Goal: Information Seeking & Learning: Learn about a topic

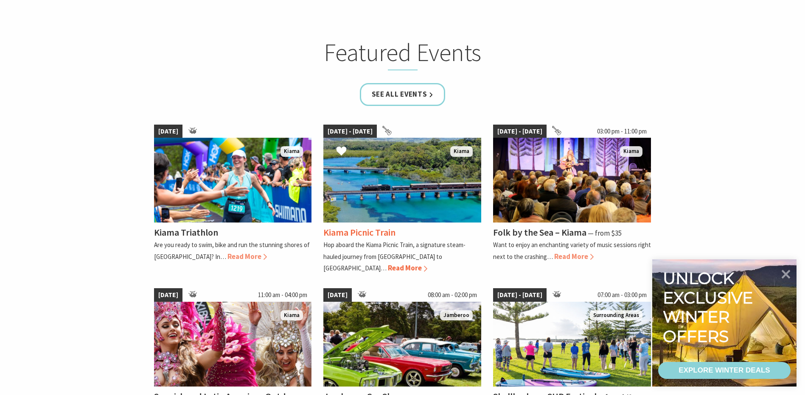
scroll to position [552, 0]
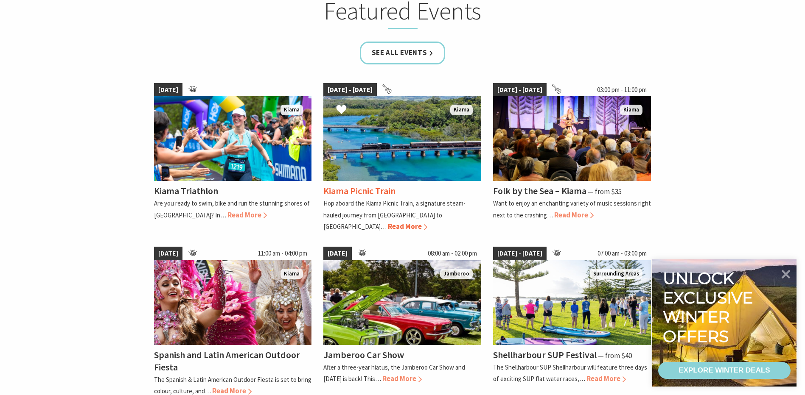
click at [427, 222] on span "Read More" at bounding box center [407, 226] width 39 height 9
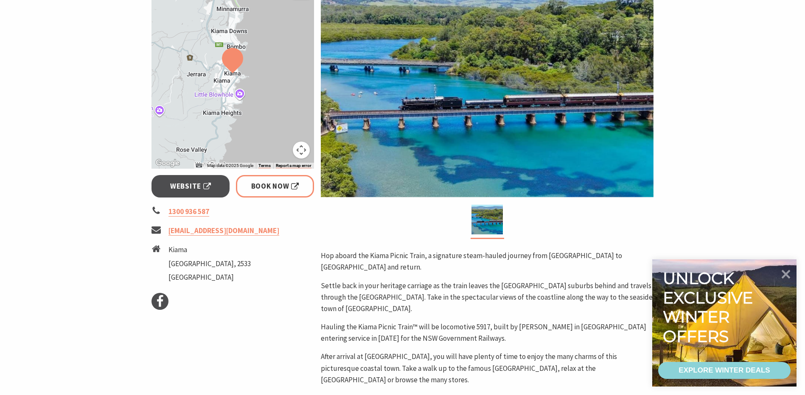
scroll to position [127, 0]
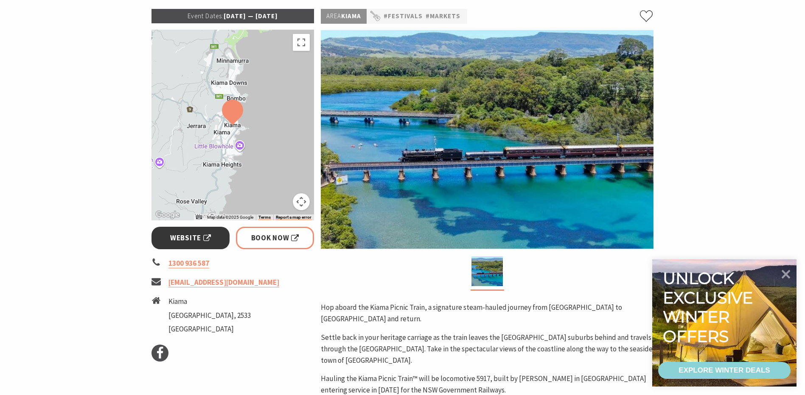
click at [211, 242] on link "Website" at bounding box center [190, 238] width 78 height 22
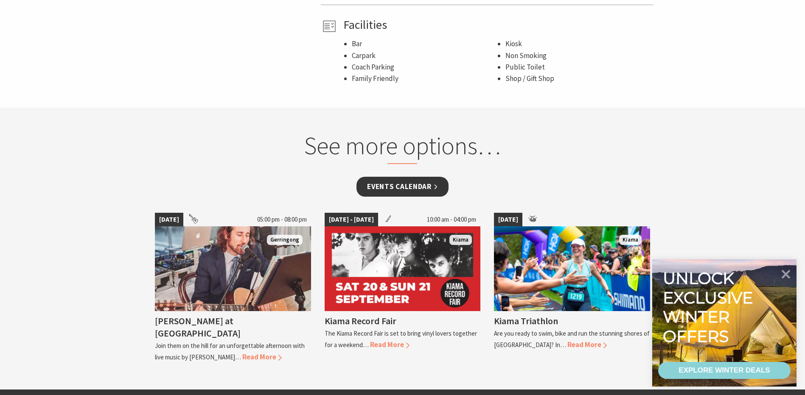
scroll to position [636, 0]
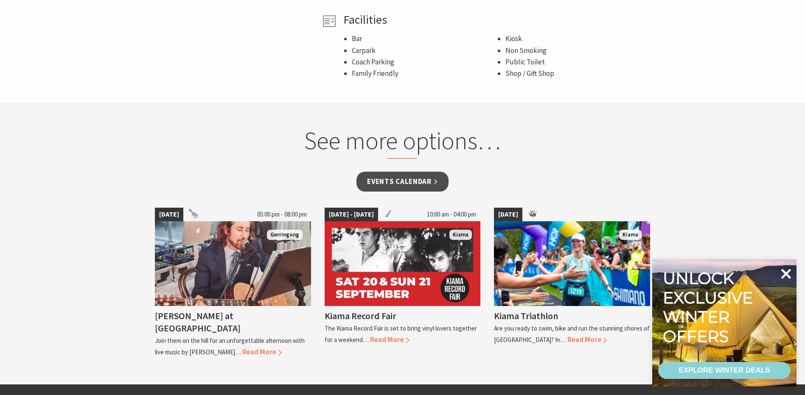
click at [787, 277] on icon at bounding box center [786, 274] width 20 height 20
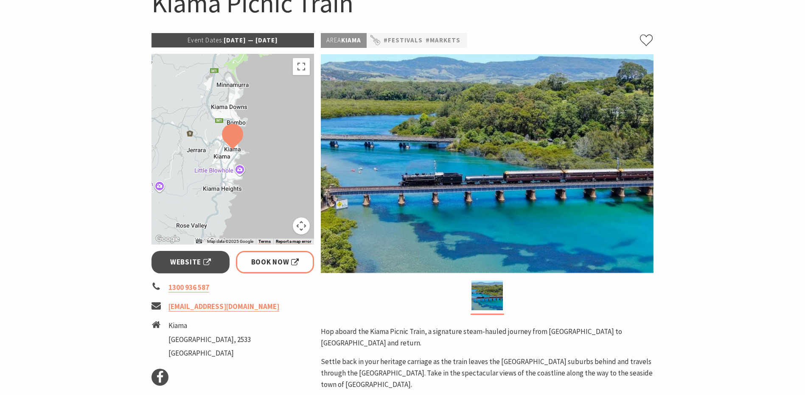
scroll to position [0, 0]
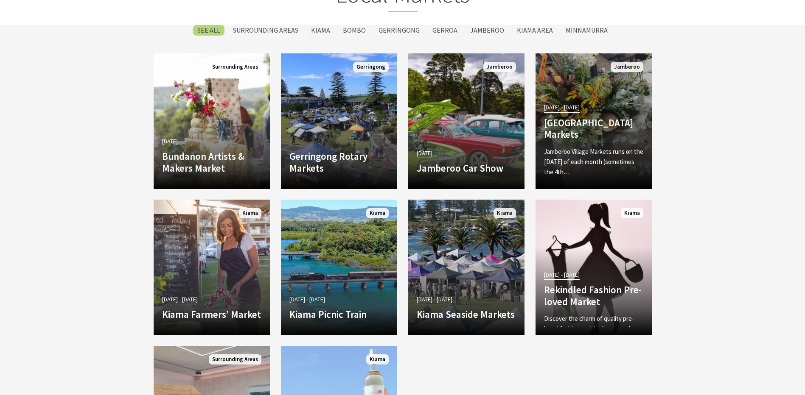
scroll to position [1528, 0]
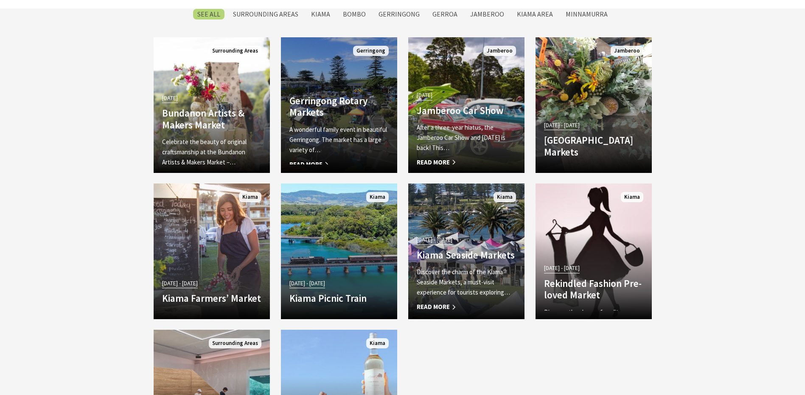
click at [361, 52] on link "Gerringong Rotary Markets A wonderful family event in beautiful [GEOGRAPHIC_DAT…" at bounding box center [339, 105] width 116 height 136
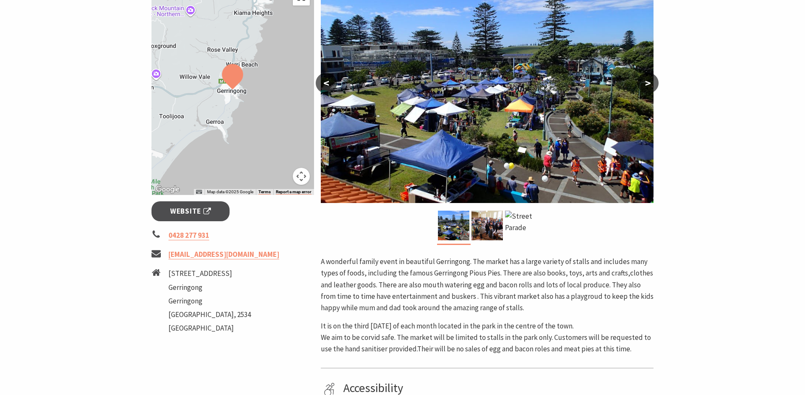
scroll to position [170, 0]
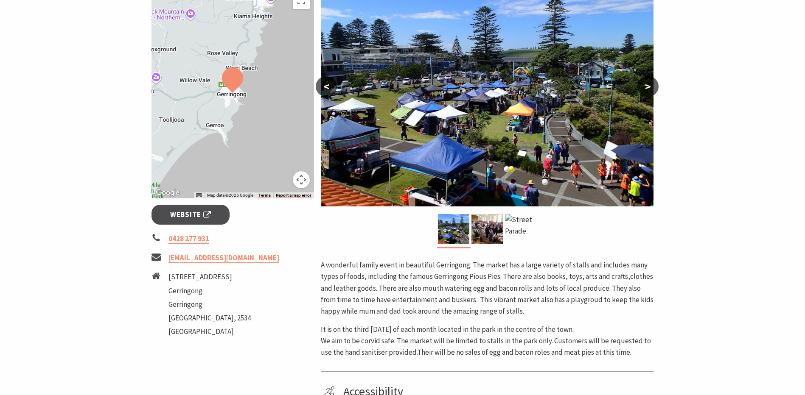
click at [475, 222] on img at bounding box center [486, 229] width 31 height 30
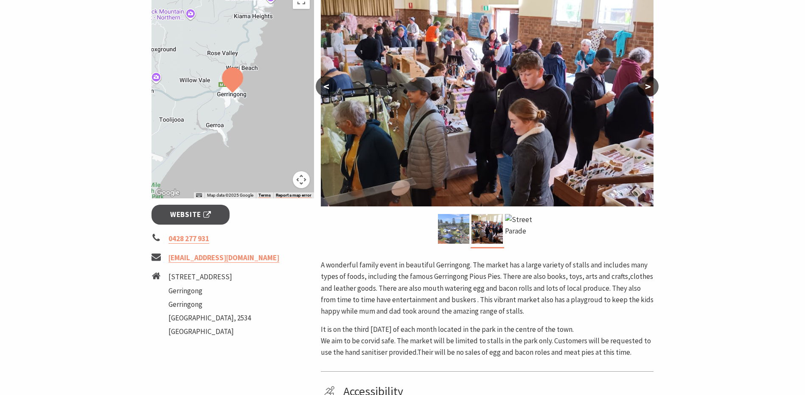
click at [460, 227] on img at bounding box center [453, 229] width 31 height 30
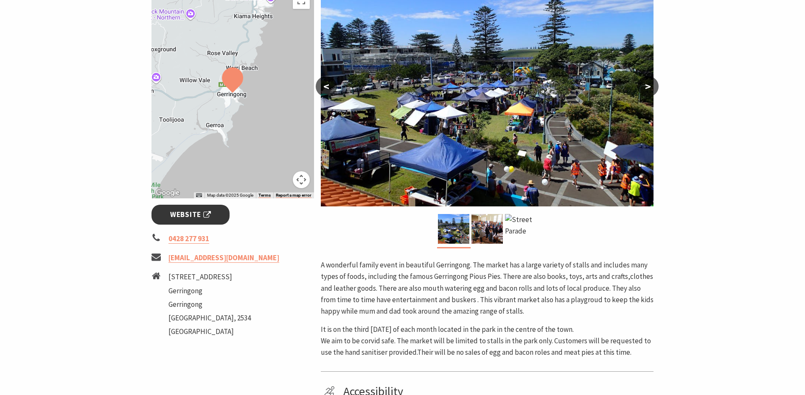
click at [196, 211] on span "Website" at bounding box center [190, 214] width 41 height 11
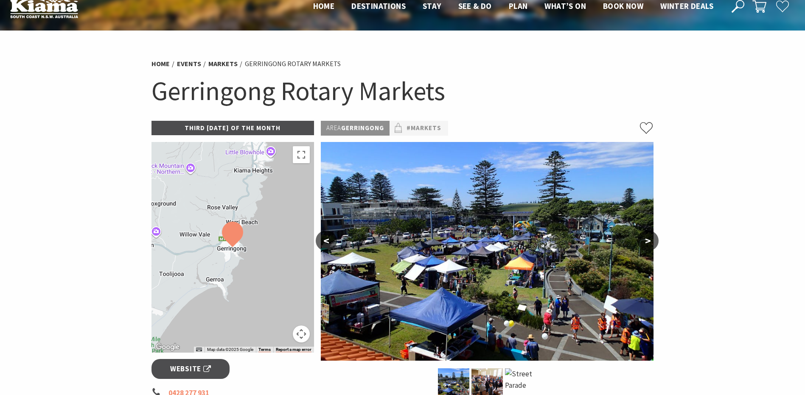
scroll to position [0, 0]
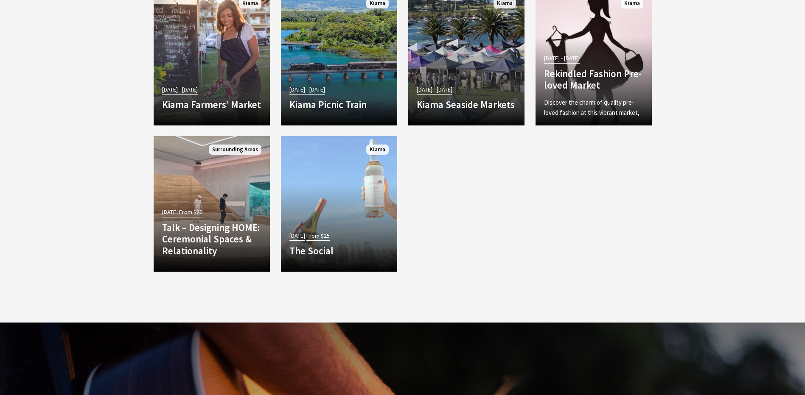
scroll to position [1739, 0]
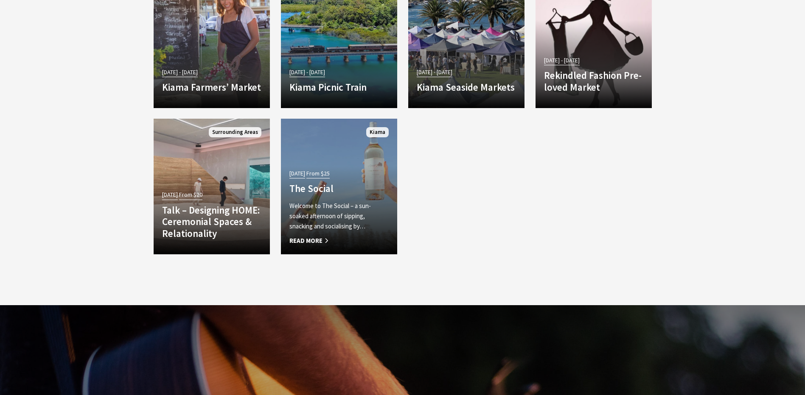
click at [328, 169] on span "From $25" at bounding box center [317, 174] width 23 height 10
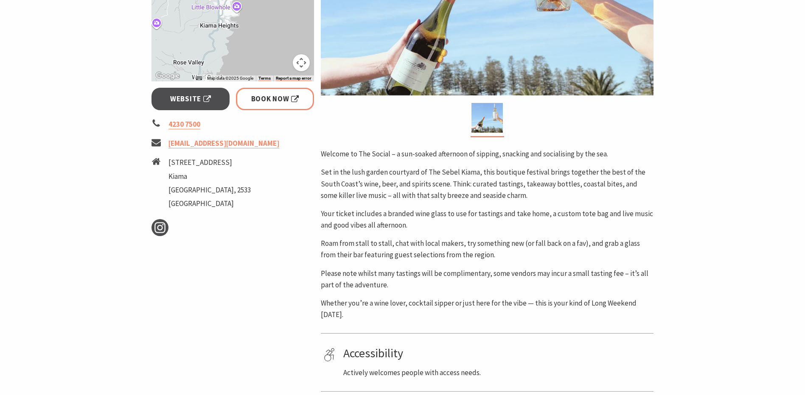
scroll to position [297, 0]
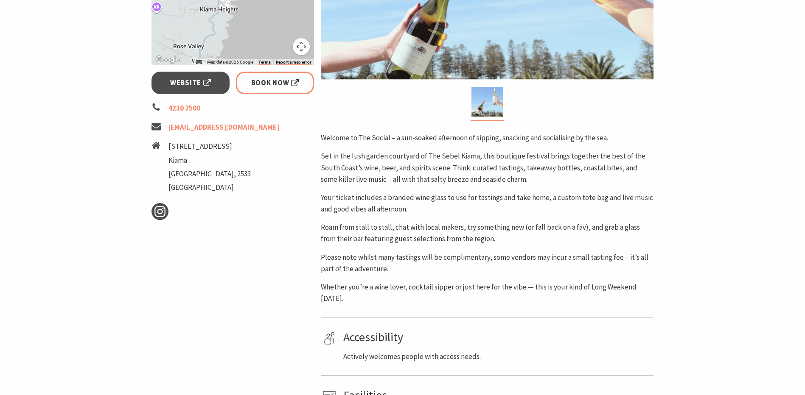
click at [384, 170] on p "Set in the lush garden courtyard of The Sebel Kiama, this boutique festival bri…" at bounding box center [487, 168] width 333 height 35
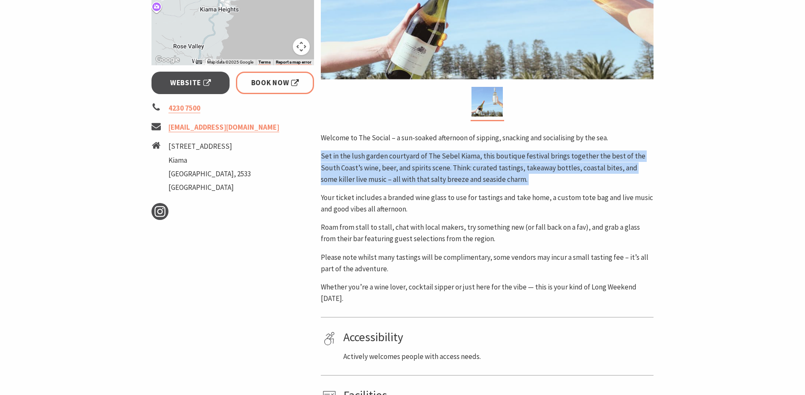
click at [384, 170] on p "Set in the lush garden courtyard of The Sebel Kiama, this boutique festival bri…" at bounding box center [487, 168] width 333 height 35
drag, startPoint x: 384, startPoint y: 170, endPoint x: 440, endPoint y: 159, distance: 56.2
click at [440, 159] on p "Set in the lush garden courtyard of The Sebel Kiama, this boutique festival bri…" at bounding box center [487, 168] width 333 height 35
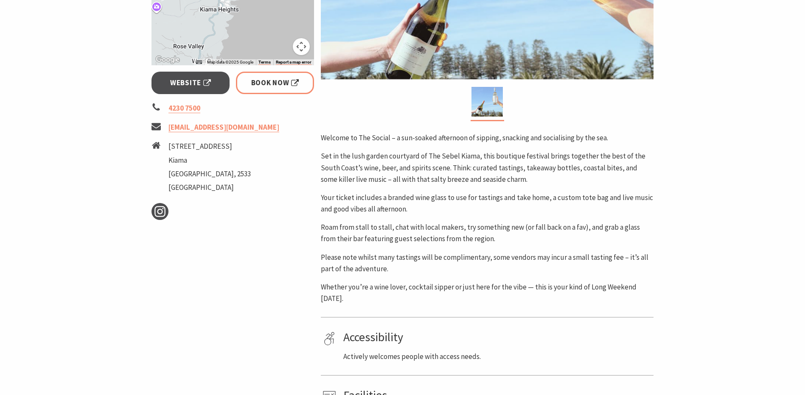
click at [431, 169] on p "Set in the lush garden courtyard of The Sebel Kiama, this boutique festival bri…" at bounding box center [487, 168] width 333 height 35
click at [479, 174] on p "Set in the lush garden courtyard of The Sebel Kiama, this boutique festival bri…" at bounding box center [487, 168] width 333 height 35
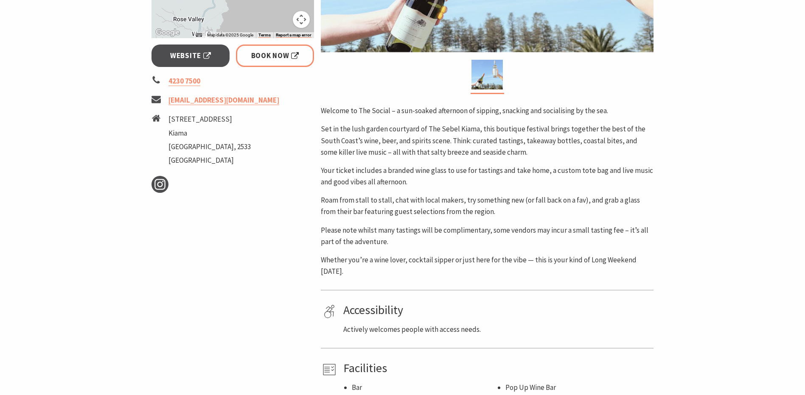
scroll to position [339, 0]
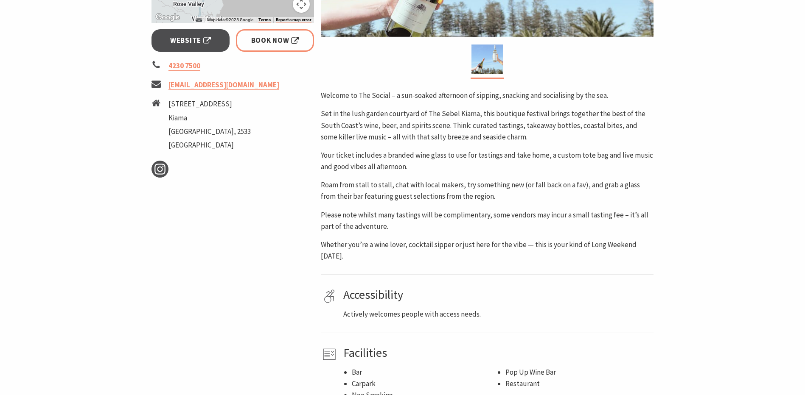
drag, startPoint x: 637, startPoint y: 394, endPoint x: 545, endPoint y: 250, distance: 171.0
click at [545, 249] on p "Whether you’re a wine lover, cocktail sipper or just here for the vibe — this i…" at bounding box center [487, 250] width 333 height 23
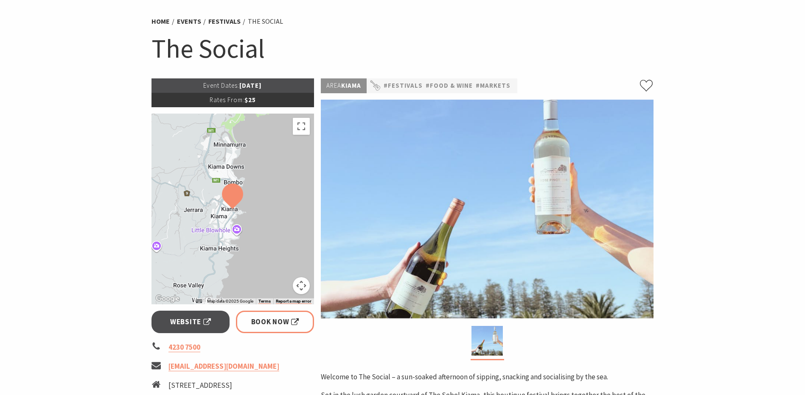
scroll to position [0, 0]
